Goal: Answer question/provide support: Share knowledge or assist other users

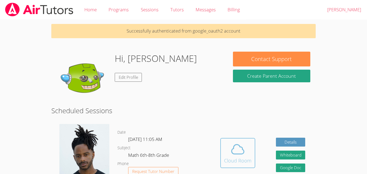
click at [235, 156] on icon at bounding box center [237, 149] width 15 height 15
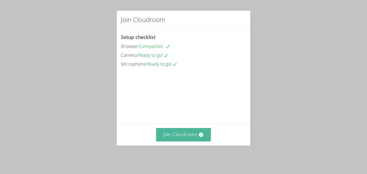
click at [178, 137] on button "Join Cloudroom" at bounding box center [183, 134] width 55 height 13
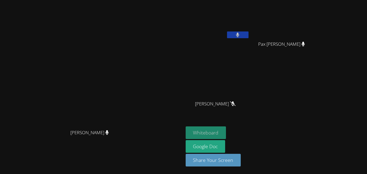
click at [226, 131] on button "Whiteboard" at bounding box center [206, 132] width 41 height 13
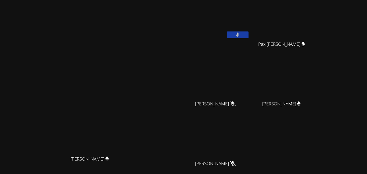
click at [249, 34] on button at bounding box center [237, 34] width 21 height 7
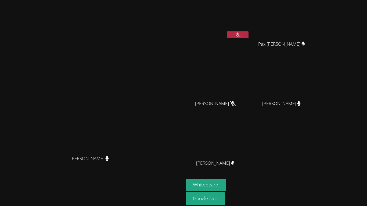
click at [249, 33] on button at bounding box center [237, 34] width 21 height 7
click at [181, 30] on div "[PERSON_NAME] [PERSON_NAME]" at bounding box center [91, 113] width 179 height 222
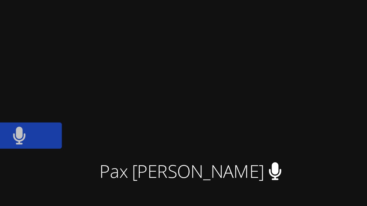
click at [249, 33] on button at bounding box center [237, 34] width 21 height 7
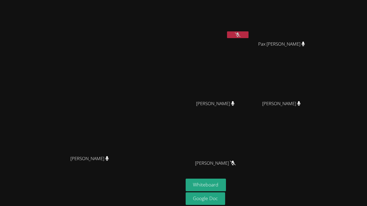
click at [249, 33] on button at bounding box center [237, 34] width 21 height 7
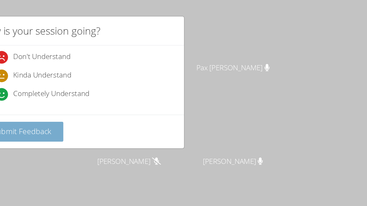
click at [157, 89] on button "Submit Feedback" at bounding box center [147, 84] width 53 height 13
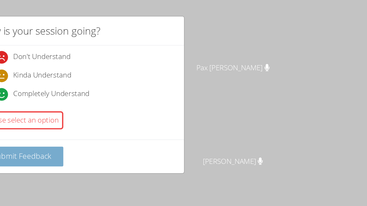
click at [161, 98] on span "Submit Feedback" at bounding box center [147, 99] width 38 height 6
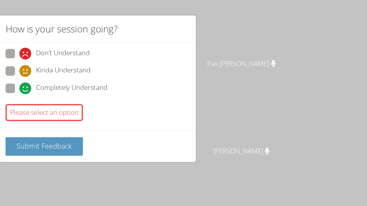
click at [136, 62] on icon at bounding box center [134, 60] width 8 height 8
click at [135, 62] on input "Completely Understand" at bounding box center [132, 59] width 5 height 5
radio input "true"
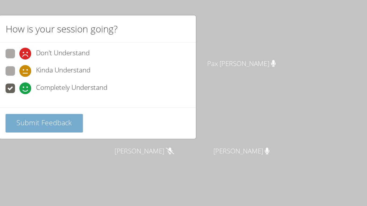
click at [143, 82] on span "Submit Feedback" at bounding box center [147, 83] width 38 height 6
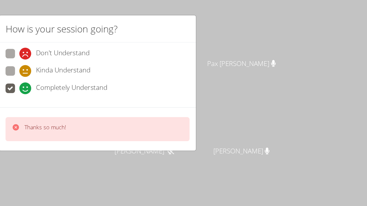
click at [290, 41] on div "How is your session going? Don't Understand Kinda Understand Completely Underst…" at bounding box center [183, 103] width 367 height 206
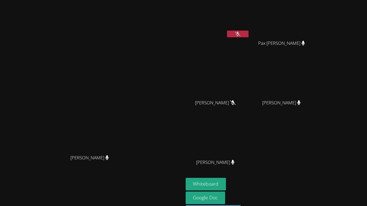
click at [240, 34] on icon at bounding box center [238, 34] width 6 height 5
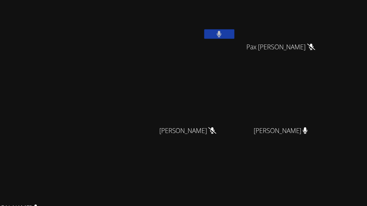
click at [249, 34] on button at bounding box center [237, 34] width 21 height 7
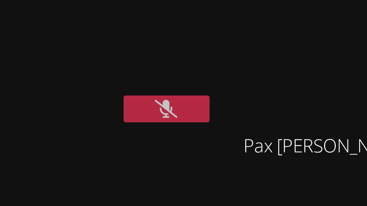
scroll to position [2, 0]
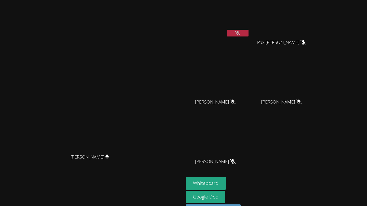
click at [240, 31] on icon at bounding box center [238, 33] width 6 height 5
click at [239, 35] on icon at bounding box center [237, 33] width 3 height 5
click at [240, 35] on icon at bounding box center [238, 33] width 6 height 5
click at [239, 35] on icon at bounding box center [237, 33] width 3 height 5
